Goal: Transaction & Acquisition: Purchase product/service

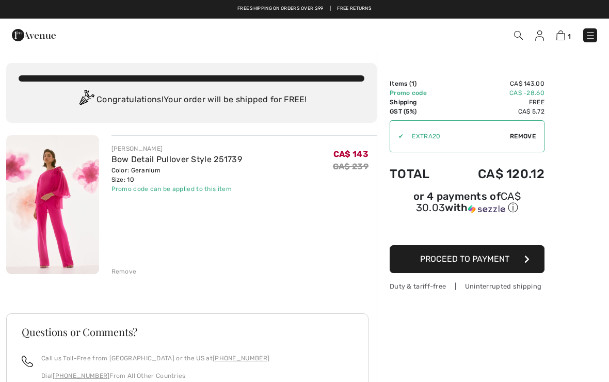
click at [512, 261] on button "Proceed to Payment" at bounding box center [467, 259] width 155 height 28
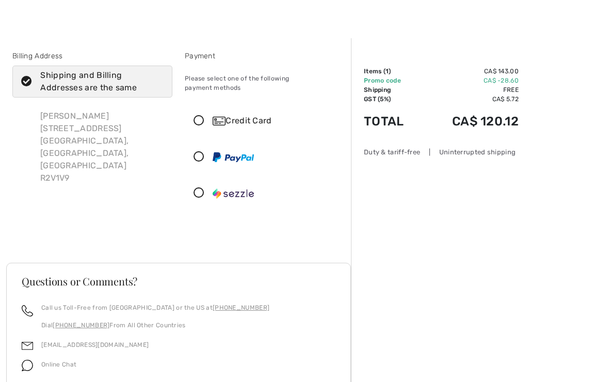
scroll to position [13, 0]
click at [201, 119] on div "Credit Card" at bounding box center [264, 120] width 159 height 31
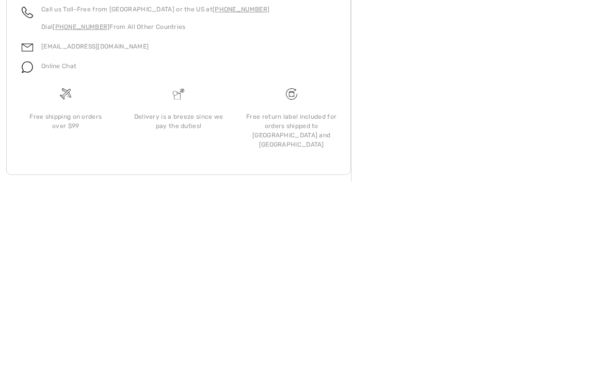
scroll to position [254, 0]
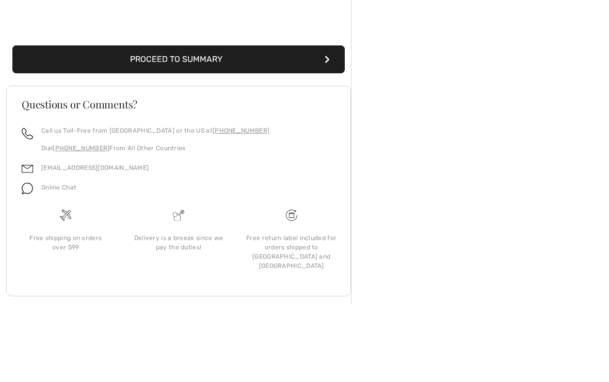
click at [308, 124] on button "Proceed to Summary" at bounding box center [178, 138] width 332 height 28
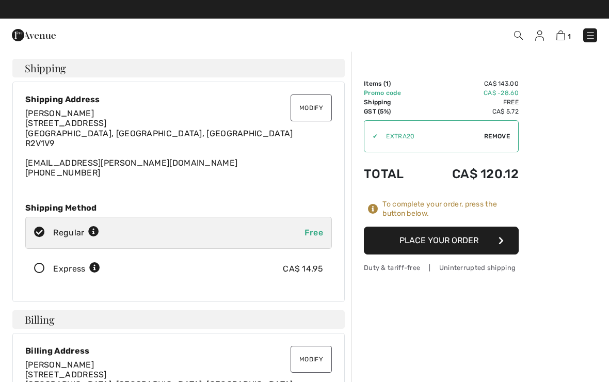
click at [468, 270] on div "Duty & tariff-free | Uninterrupted shipping" at bounding box center [441, 268] width 155 height 10
click at [591, 39] on img at bounding box center [590, 35] width 10 height 10
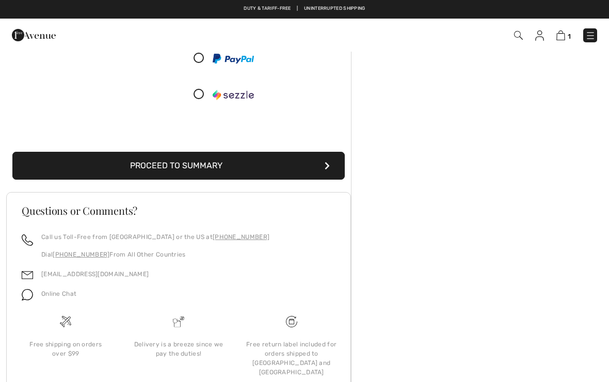
click at [305, 152] on button "Proceed to Summary" at bounding box center [178, 166] width 332 height 28
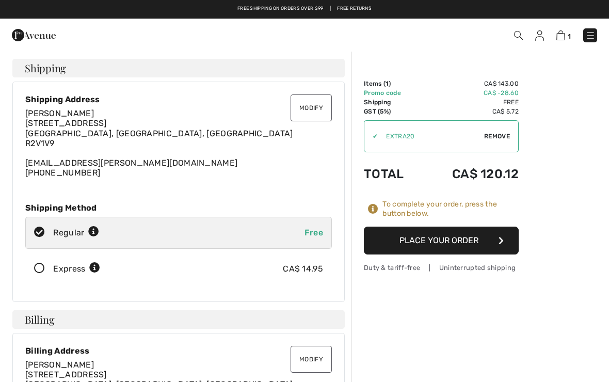
click at [436, 241] on button "Place Your Order" at bounding box center [441, 240] width 155 height 28
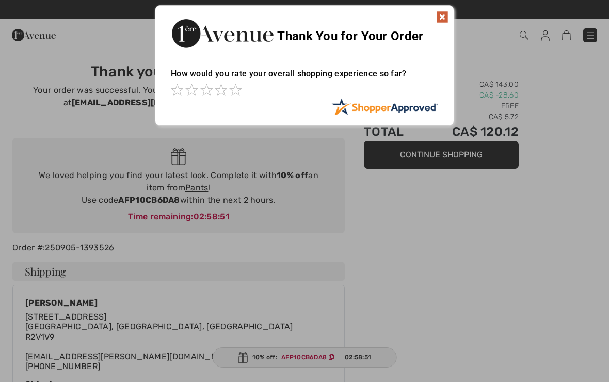
click at [440, 22] on img at bounding box center [442, 17] width 12 height 12
